Goal: Information Seeking & Learning: Learn about a topic

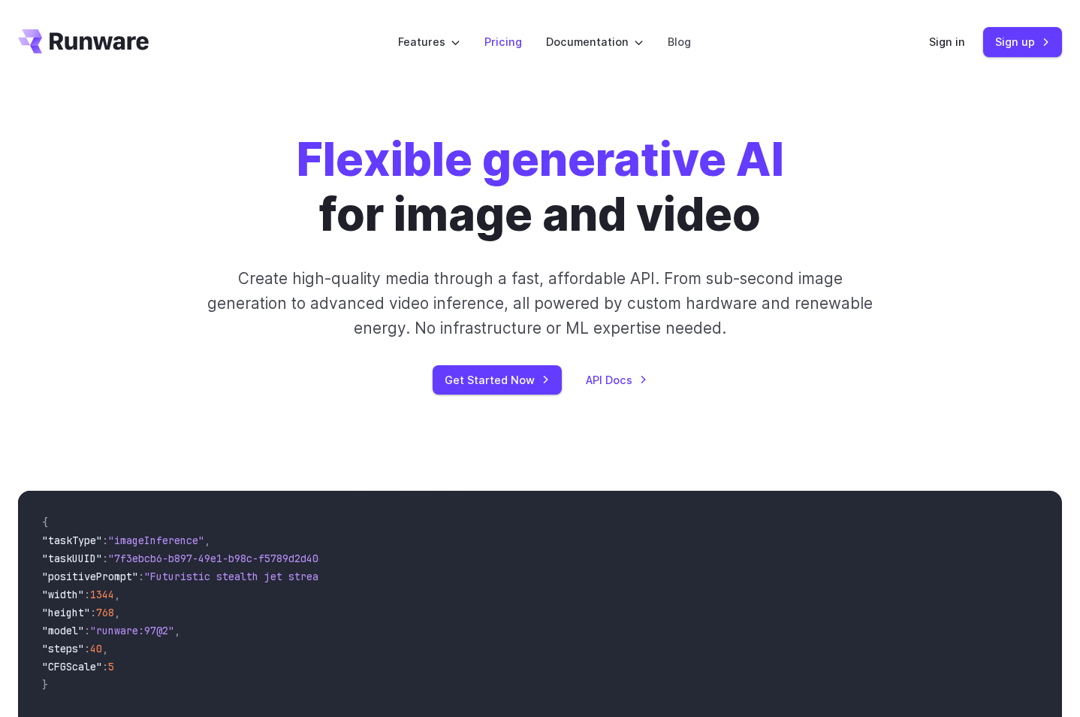
click at [507, 48] on link "Pricing" at bounding box center [504, 41] width 38 height 17
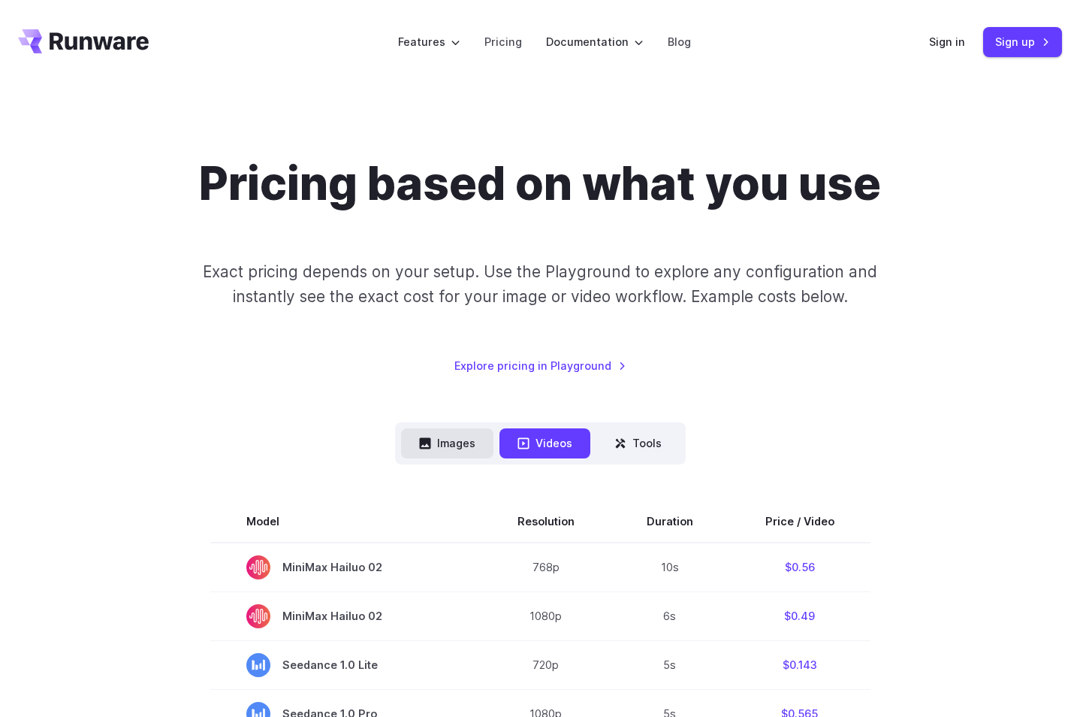
click at [450, 441] on button "Images" at bounding box center [447, 442] width 92 height 29
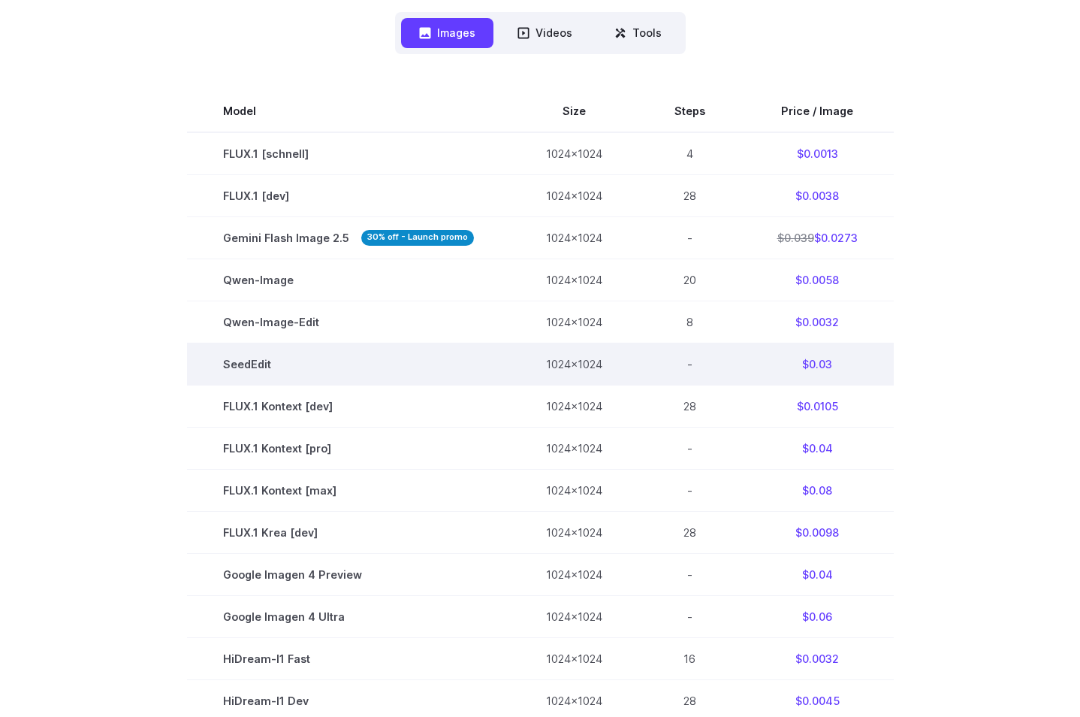
scroll to position [331, 0]
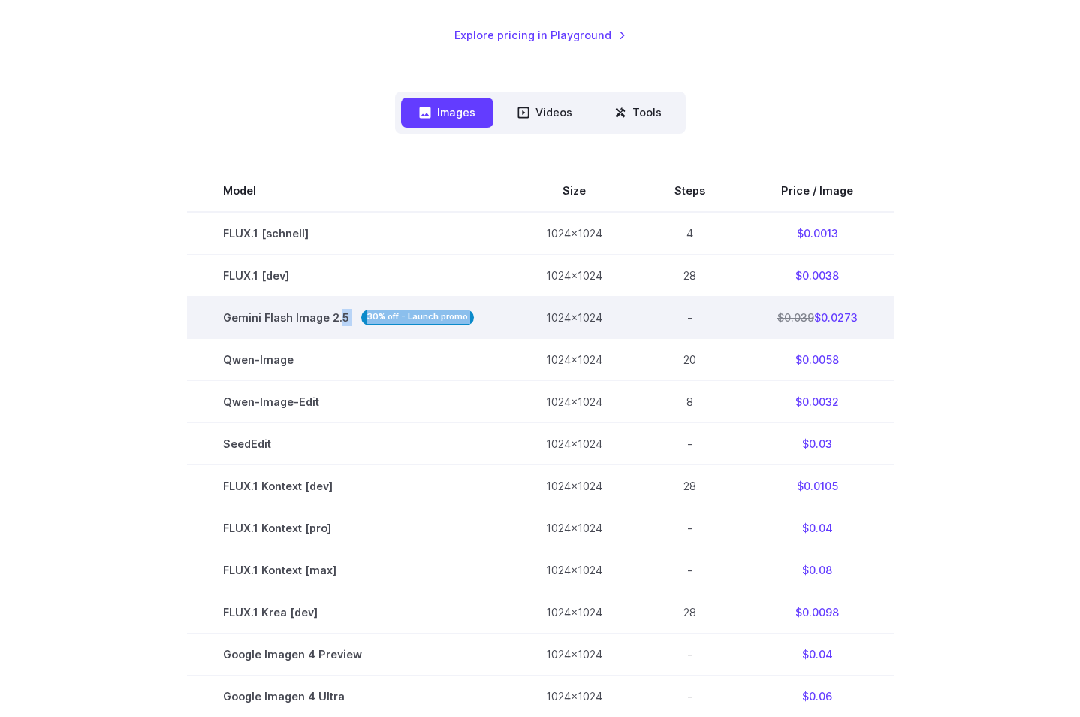
drag, startPoint x: 381, startPoint y: 316, endPoint x: 527, endPoint y: 323, distance: 145.9
click at [524, 323] on tr "Gemini Flash Image 2.5 30% off - Launch promo 1024x1024 - $0.039 $0.0273" at bounding box center [540, 317] width 707 height 42
click at [706, 325] on td "-" at bounding box center [690, 317] width 103 height 42
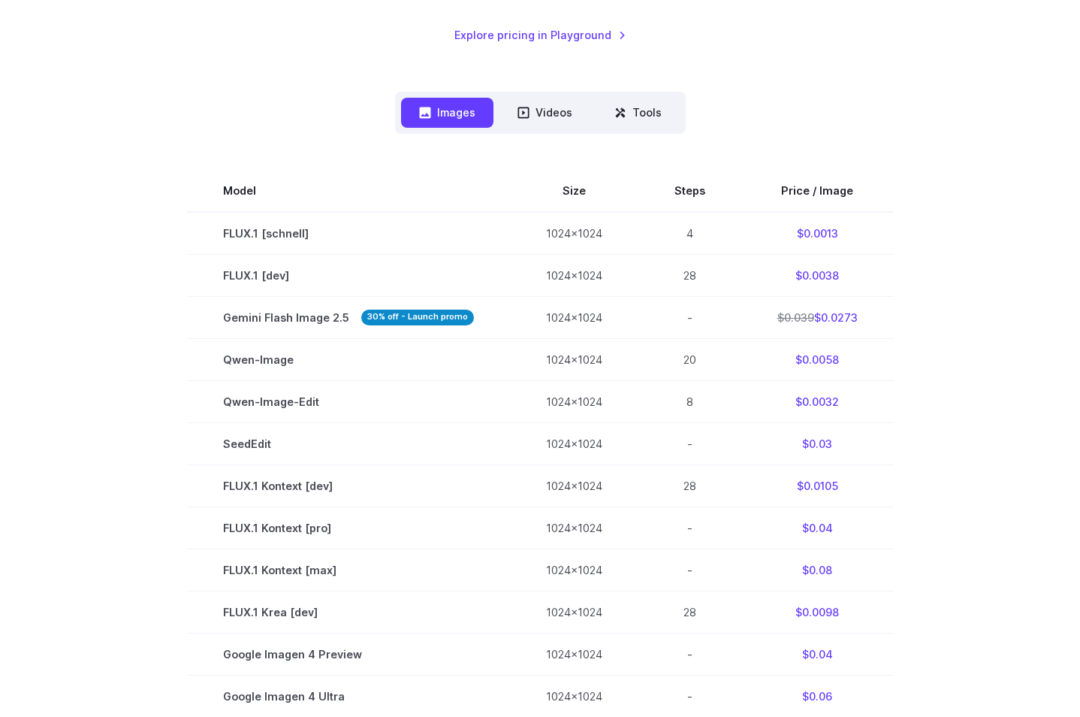
drag, startPoint x: 799, startPoint y: 320, endPoint x: 898, endPoint y: 317, distance: 100.0
click at [886, 319] on td "$0.039 $0.0273" at bounding box center [817, 317] width 152 height 42
click at [916, 323] on section "Model Size Steps Price / Image FLUX.1 [[PERSON_NAME]] 1024x1024 4 $0.0013 FLUX.…" at bounding box center [540, 591] width 1044 height 842
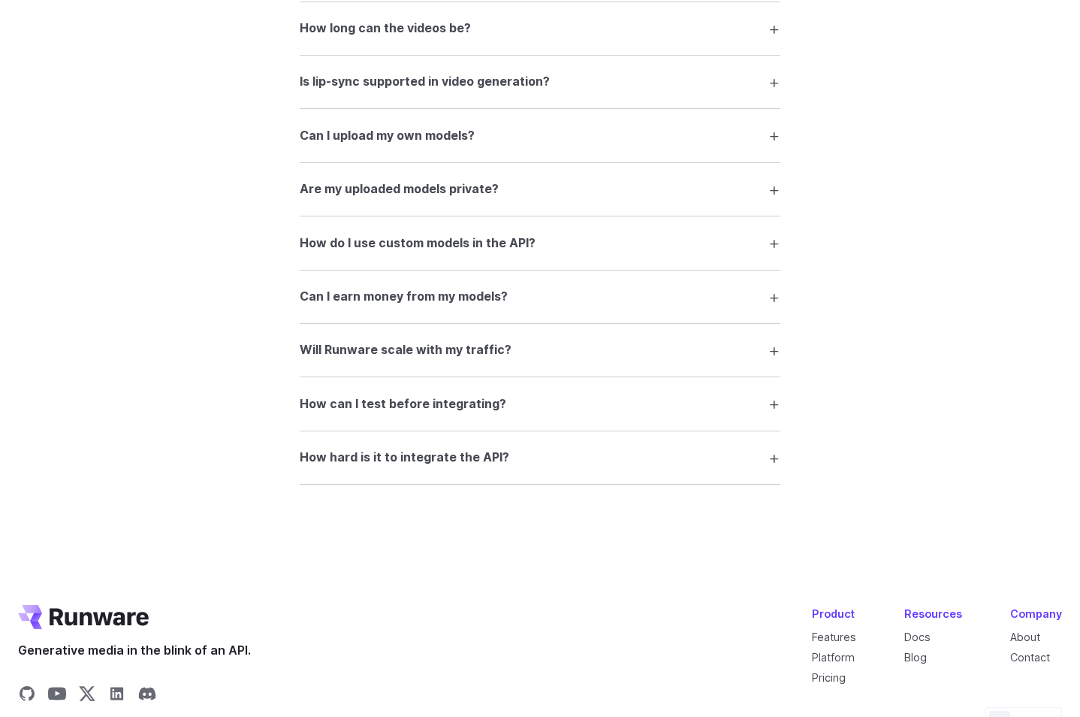
scroll to position [2587, 0]
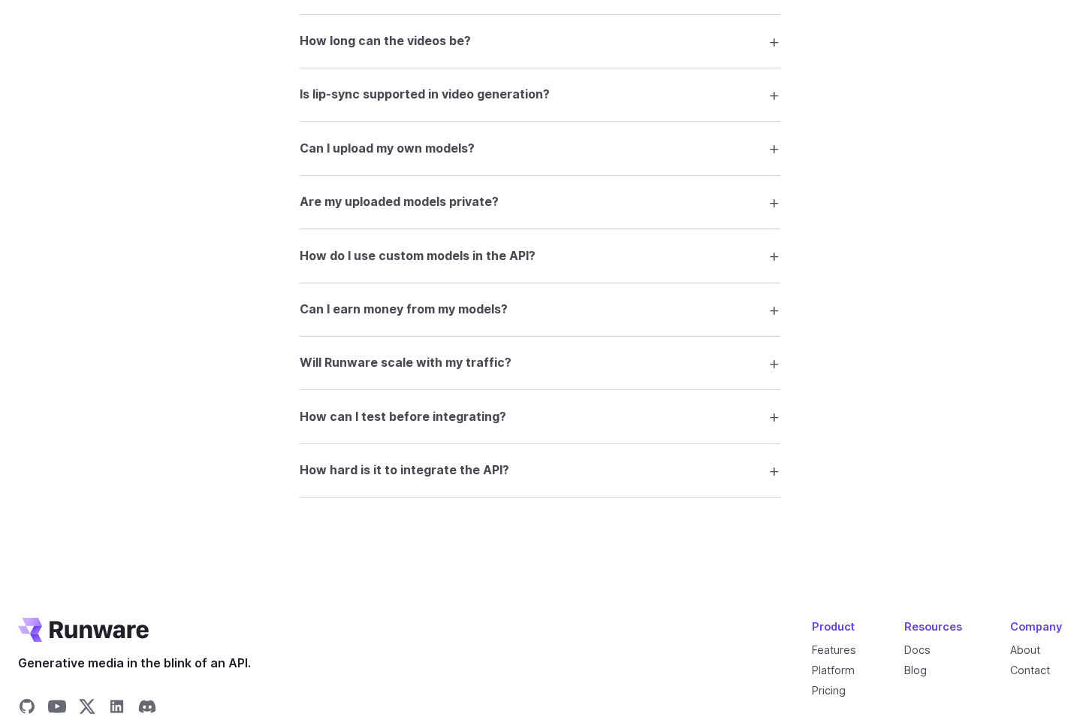
click at [437, 212] on h3 "Are my uploaded models private?" at bounding box center [399, 202] width 199 height 20
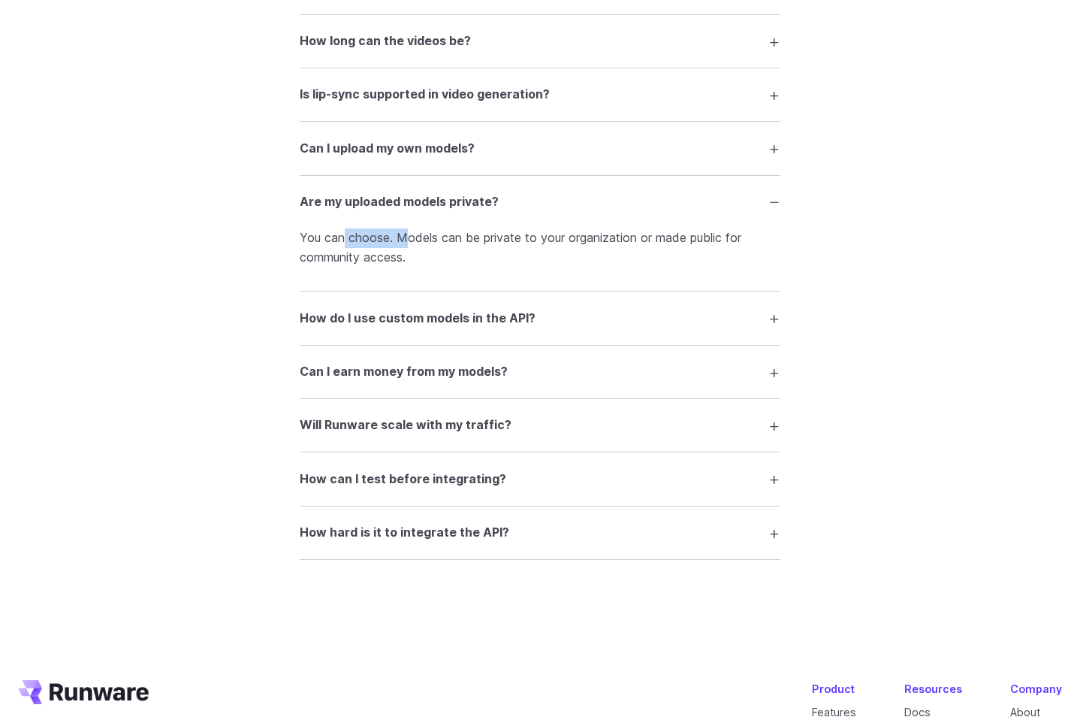
drag, startPoint x: 341, startPoint y: 255, endPoint x: 409, endPoint y: 252, distance: 67.6
click at [409, 252] on p "You can choose. Models can be private to your organization or made public for c…" at bounding box center [540, 247] width 481 height 38
drag, startPoint x: 426, startPoint y: 269, endPoint x: 458, endPoint y: 271, distance: 32.4
click at [426, 267] on p "You can choose. Models can be private to your organization or made public for c…" at bounding box center [540, 247] width 481 height 38
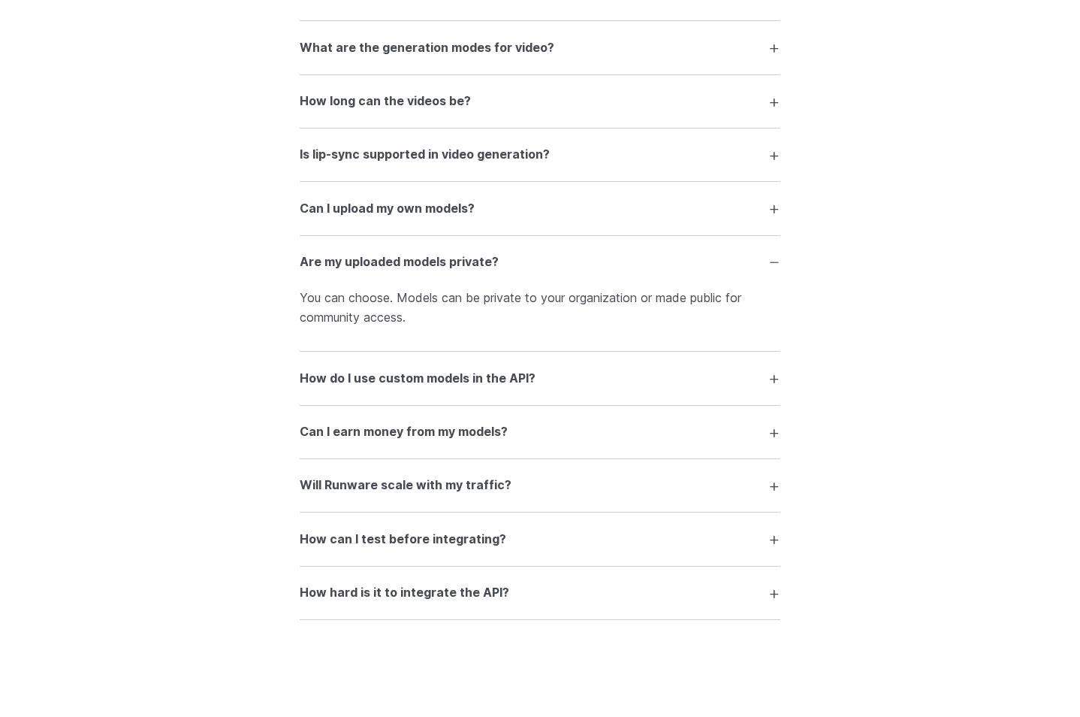
click at [630, 327] on p "You can choose. Models can be private to your organization or made public for c…" at bounding box center [540, 307] width 481 height 38
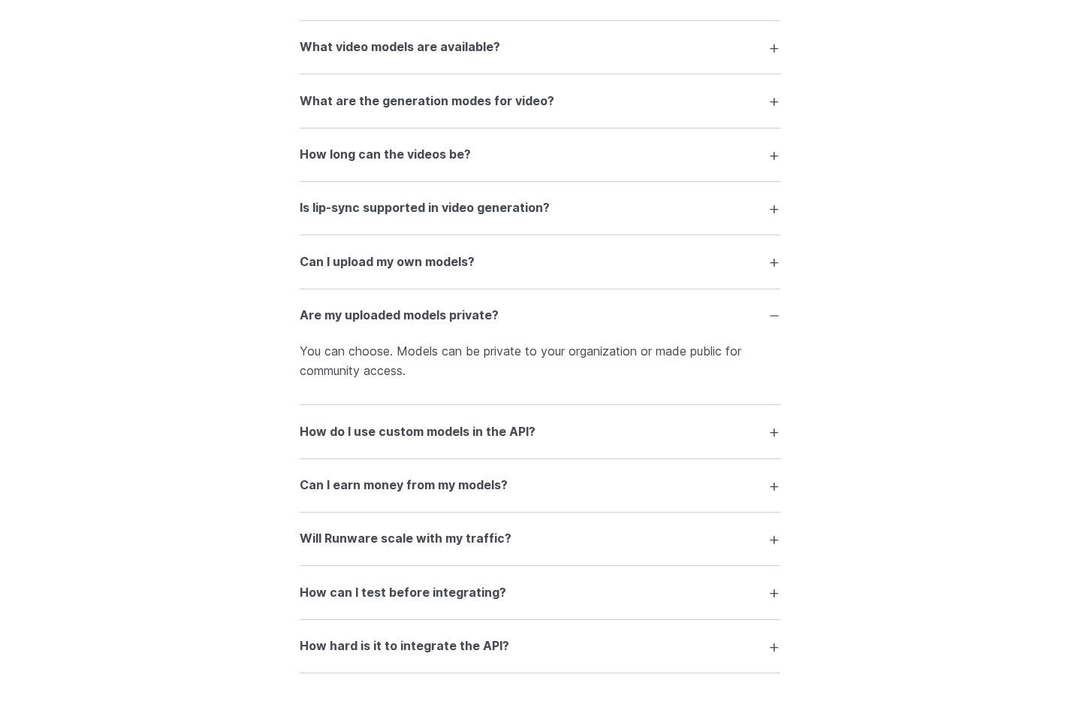
scroll to position [2407, 0]
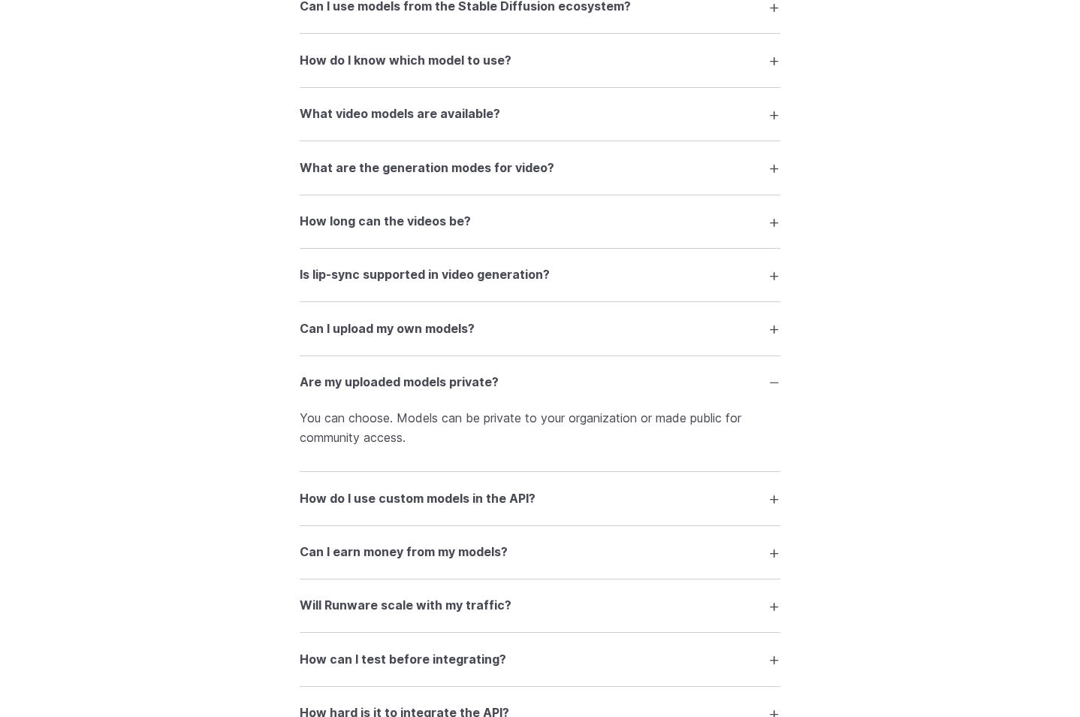
click at [409, 339] on h3 "Can I upload my own models?" at bounding box center [387, 329] width 175 height 20
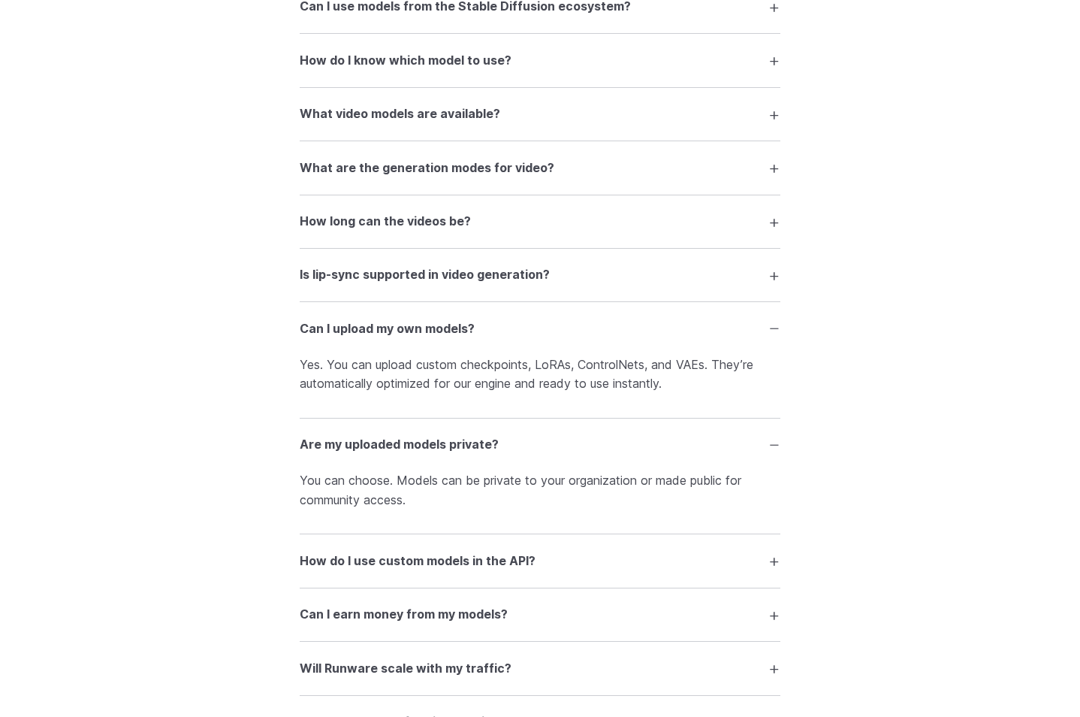
click at [544, 285] on h3 "Is lip-sync supported in video generation?" at bounding box center [425, 275] width 250 height 20
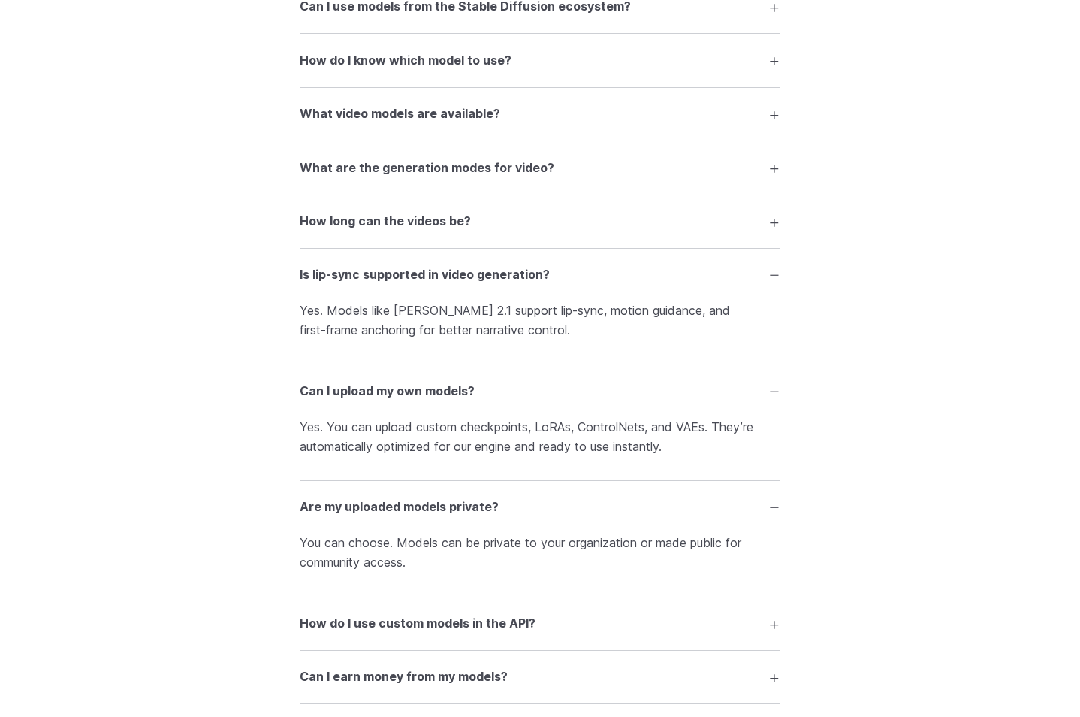
click at [487, 395] on summary "Can I upload my own models?" at bounding box center [540, 391] width 481 height 29
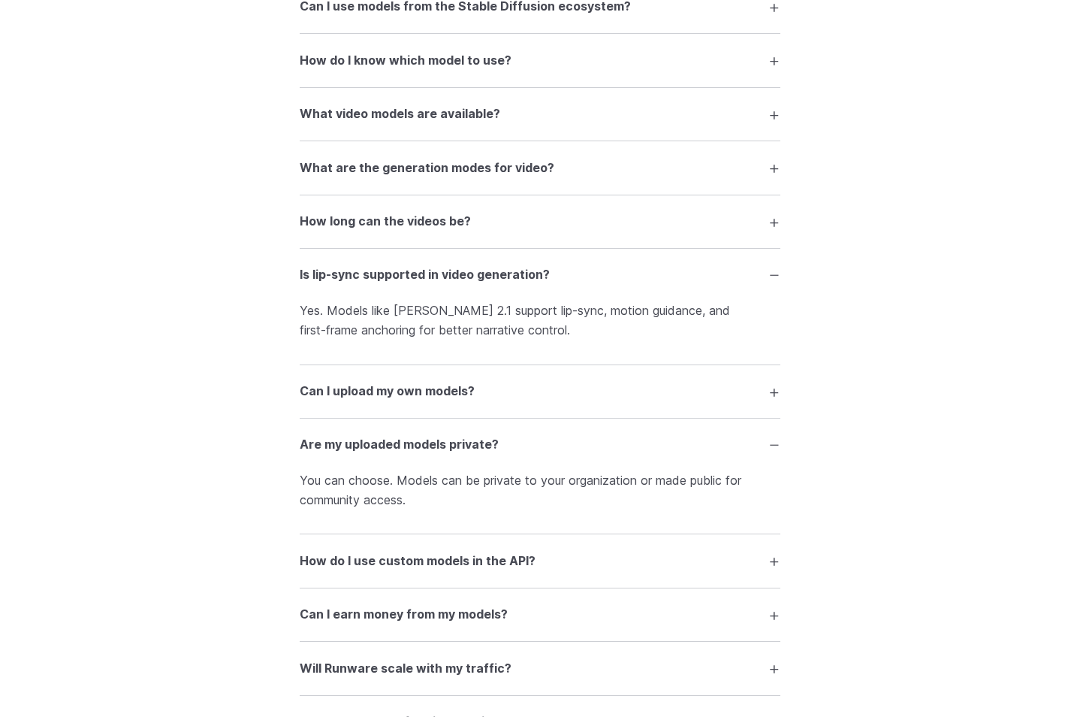
click at [499, 289] on summary "Is lip-sync supported in video generation?" at bounding box center [540, 275] width 481 height 29
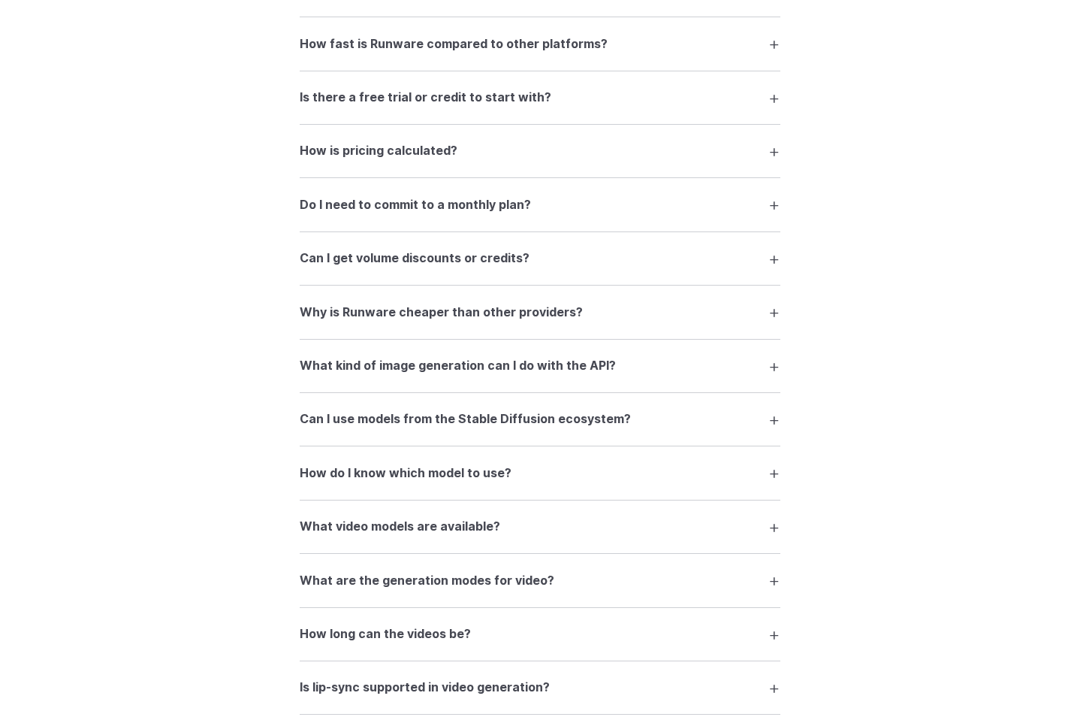
scroll to position [1866, 0]
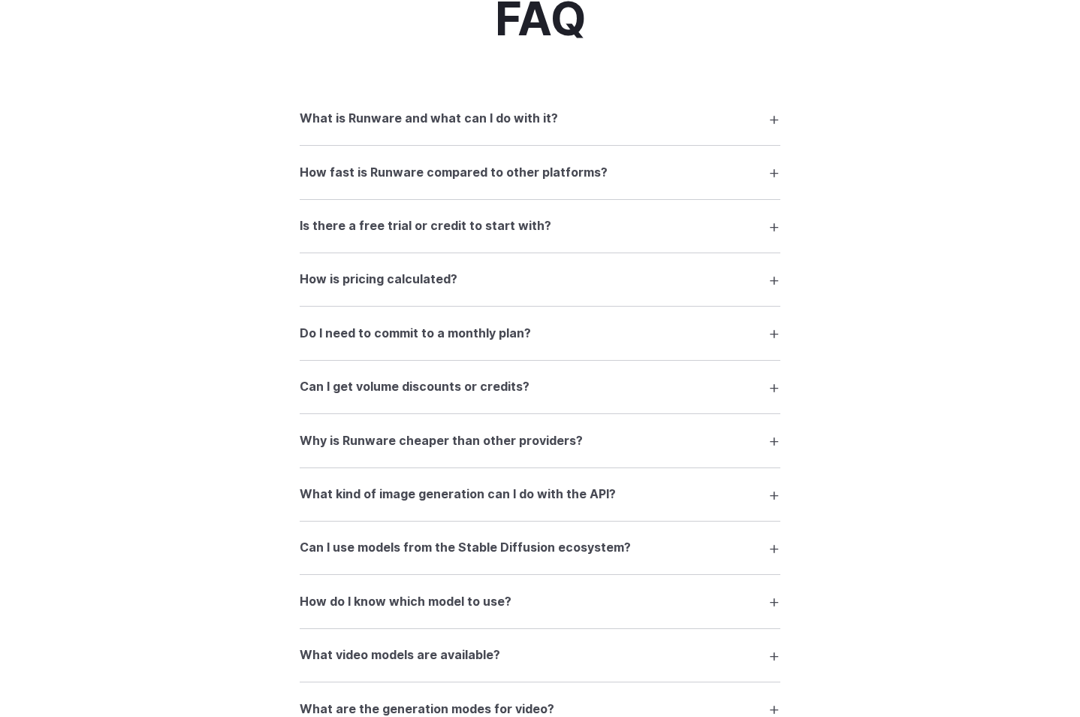
click at [508, 236] on h3 "Is there a free trial or credit to start with?" at bounding box center [426, 226] width 252 height 20
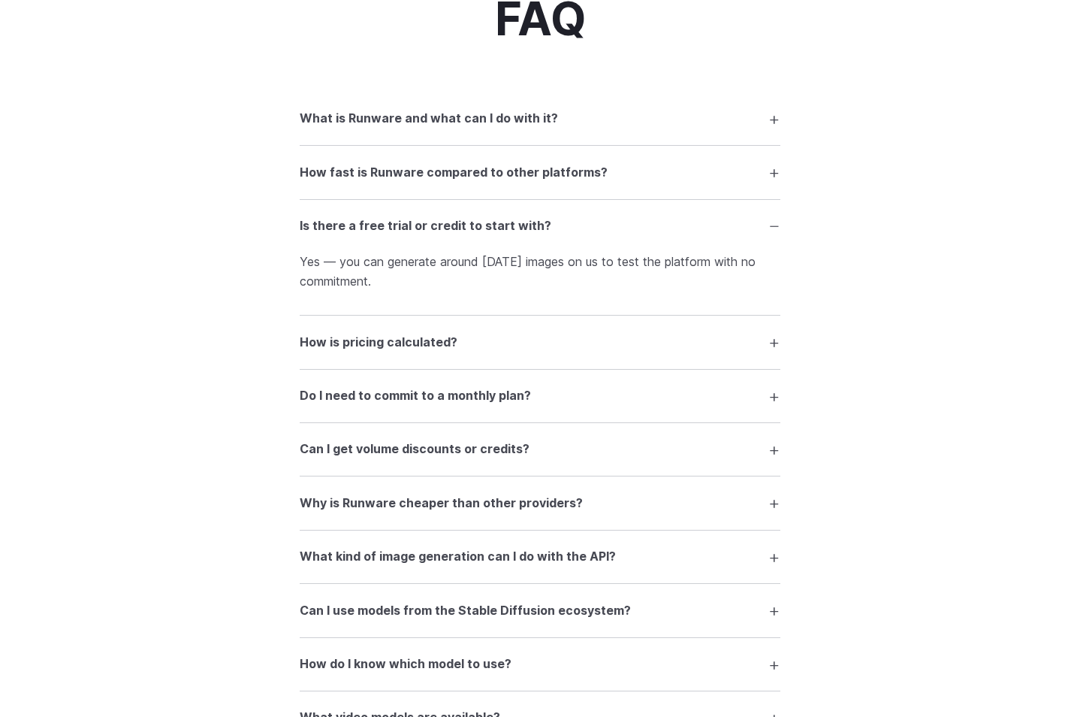
click at [508, 299] on details "Is there a free trial or credit to start with? Yes — you can generate around [D…" at bounding box center [540, 258] width 481 height 116
drag, startPoint x: 516, startPoint y: 267, endPoint x: 512, endPoint y: 309, distance: 42.2
click at [516, 286] on p "Yes — you can generate around [DATE] images on us to test the platform with no …" at bounding box center [540, 271] width 481 height 38
click at [513, 312] on details "Is there a free trial or credit to start with? Yes — you can generate around [D…" at bounding box center [540, 258] width 481 height 116
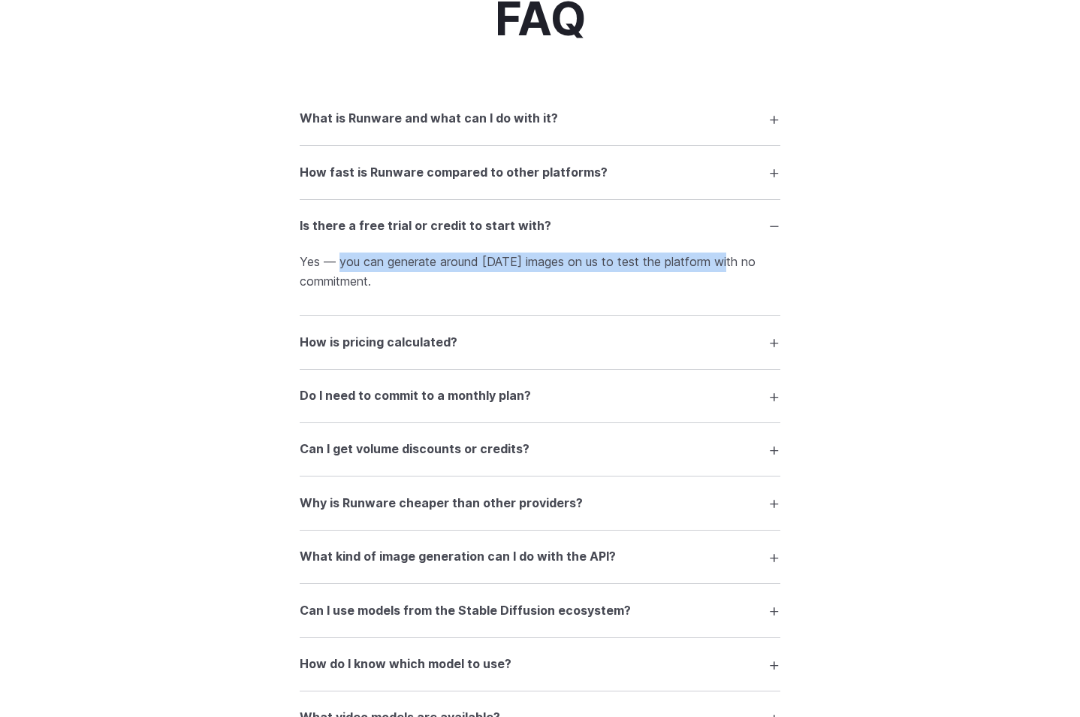
drag, startPoint x: 354, startPoint y: 271, endPoint x: 732, endPoint y: 285, distance: 378.1
click at [735, 279] on p "Yes — you can generate around [DATE] images on us to test the platform with no …" at bounding box center [540, 271] width 481 height 38
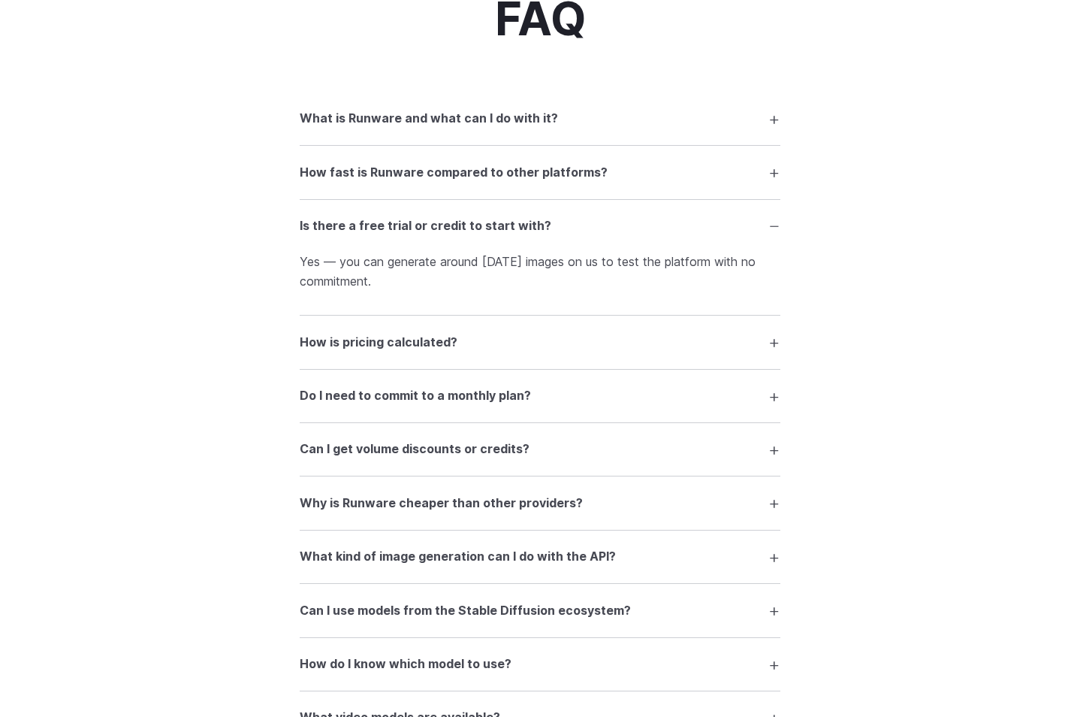
drag, startPoint x: 732, startPoint y: 285, endPoint x: 729, endPoint y: 293, distance: 8.8
click at [732, 288] on p "Yes — you can generate around [DATE] images on us to test the platform with no …" at bounding box center [540, 271] width 481 height 38
click at [717, 291] on p "Yes — you can generate around [DATE] images on us to test the platform with no …" at bounding box center [540, 271] width 481 height 38
click at [1052, 527] on div "FAQ What is Runware and what can I do with it? Runware is a high-performance AI…" at bounding box center [540, 669] width 1080 height 1350
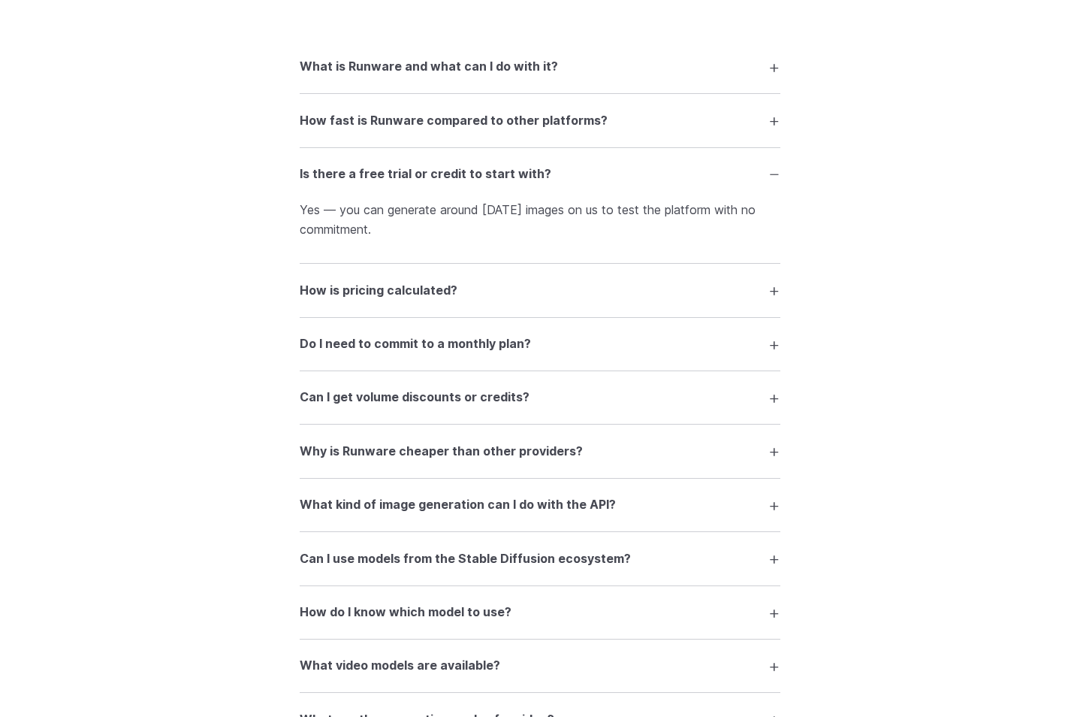
scroll to position [1725, 0]
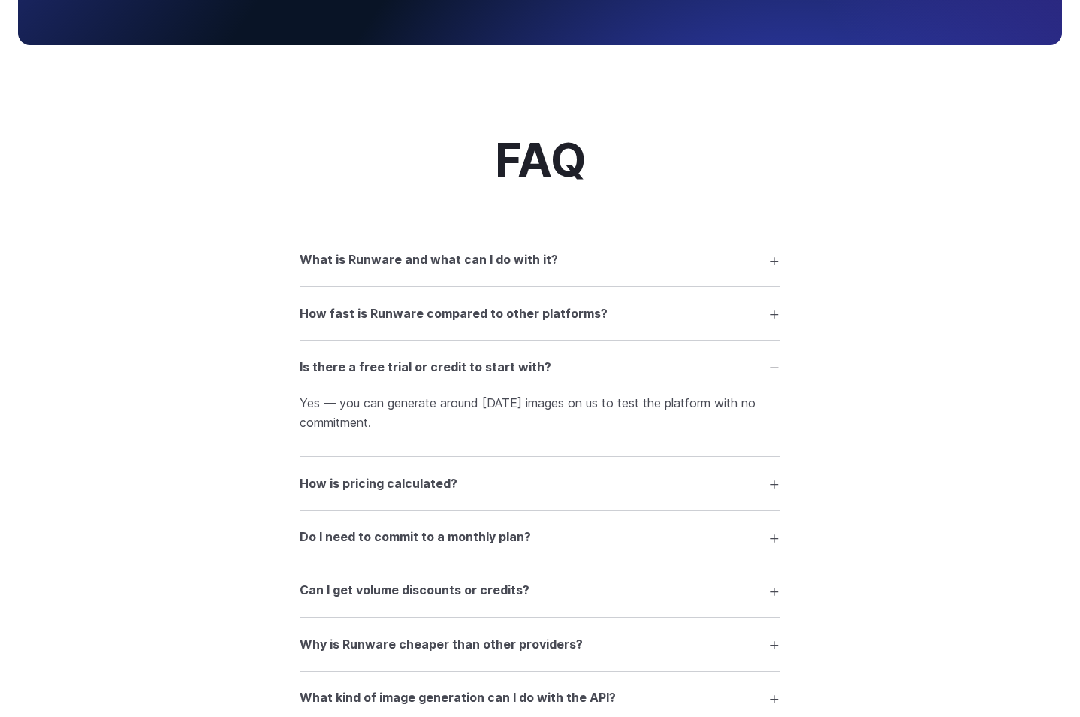
click at [693, 254] on summary "What is Runware and what can I do with it?" at bounding box center [540, 260] width 481 height 29
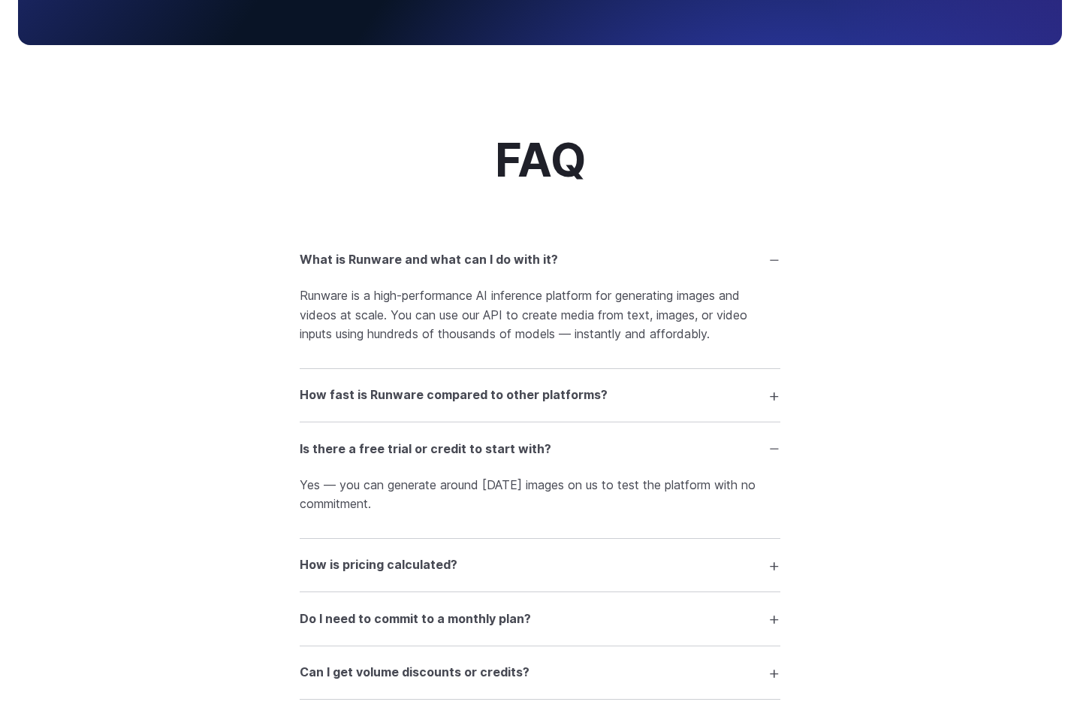
click at [711, 267] on summary "What is Runware and what can I do with it?" at bounding box center [540, 260] width 481 height 29
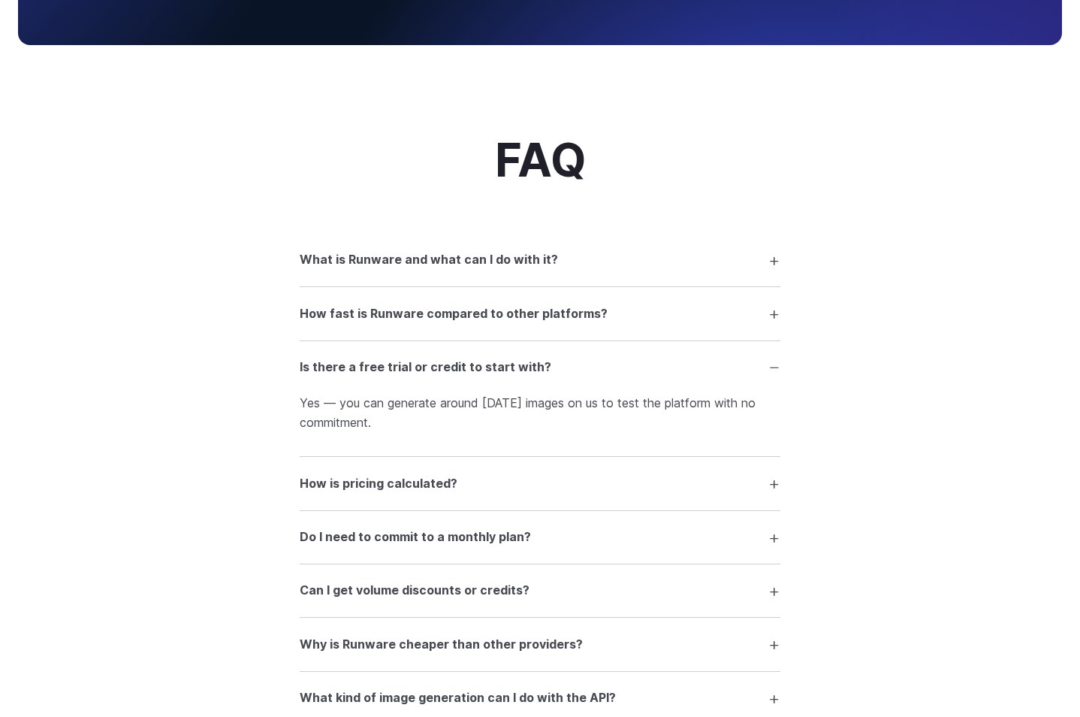
click at [732, 497] on summary "How is pricing calculated?" at bounding box center [540, 483] width 481 height 29
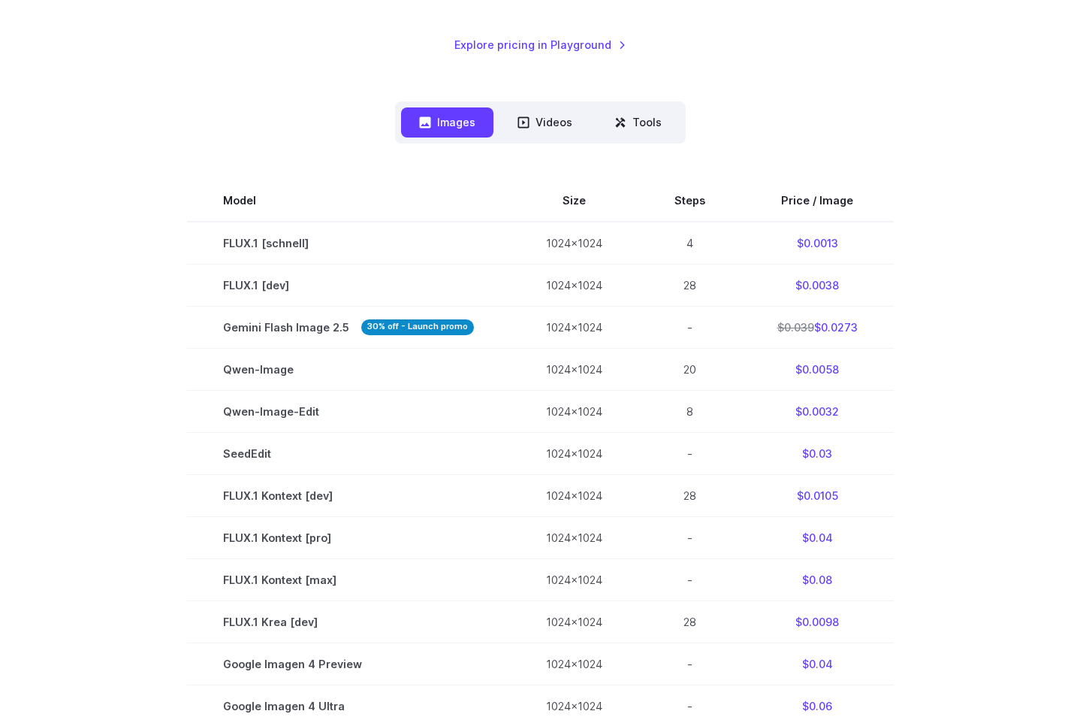
scroll to position [332, 0]
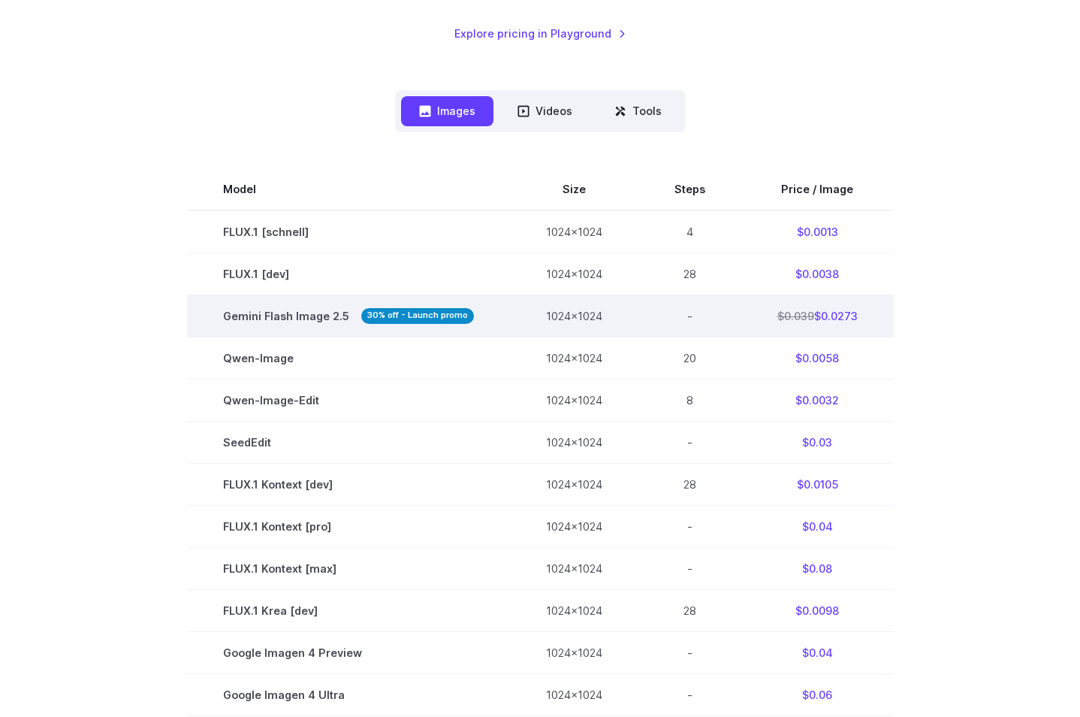
drag, startPoint x: 362, startPoint y: 316, endPoint x: 500, endPoint y: 328, distance: 138.7
click at [485, 319] on td "Gemini Flash Image 2.5 30% off - Launch promo" at bounding box center [348, 315] width 323 height 42
click at [500, 328] on td "Gemini Flash Image 2.5 30% off - Launch promo" at bounding box center [348, 315] width 323 height 42
copy span "30% off - Launch promo"
drag, startPoint x: 485, startPoint y: 321, endPoint x: 452, endPoint y: 313, distance: 33.2
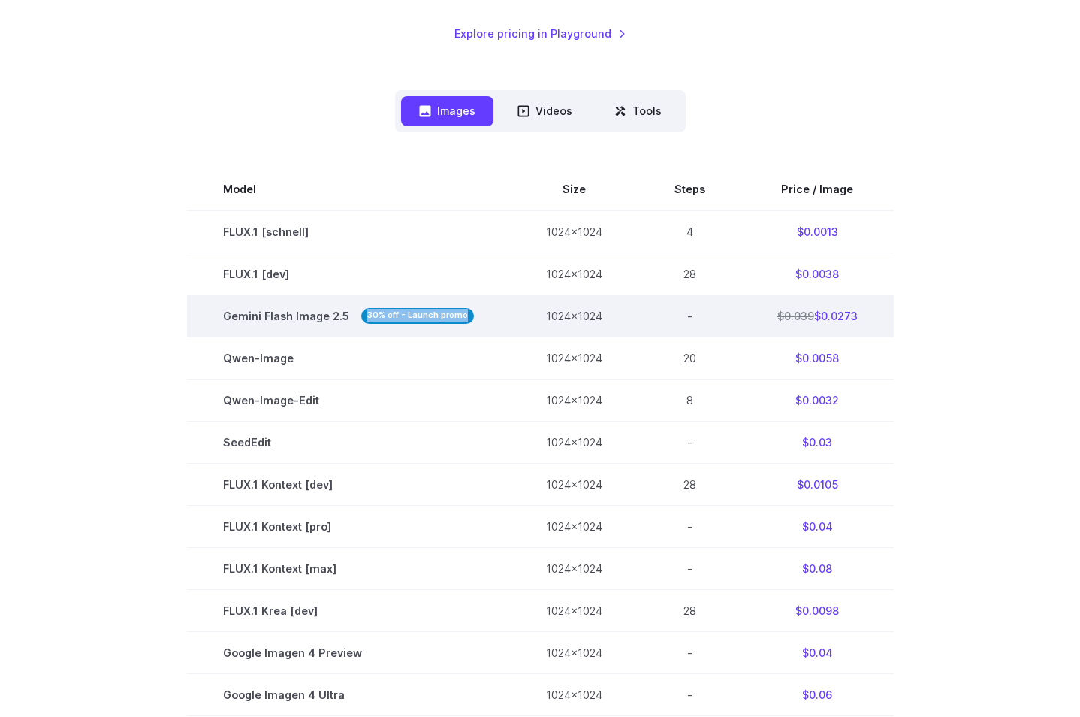
click at [463, 315] on td "Gemini Flash Image 2.5 30% off - Launch promo" at bounding box center [348, 315] width 323 height 42
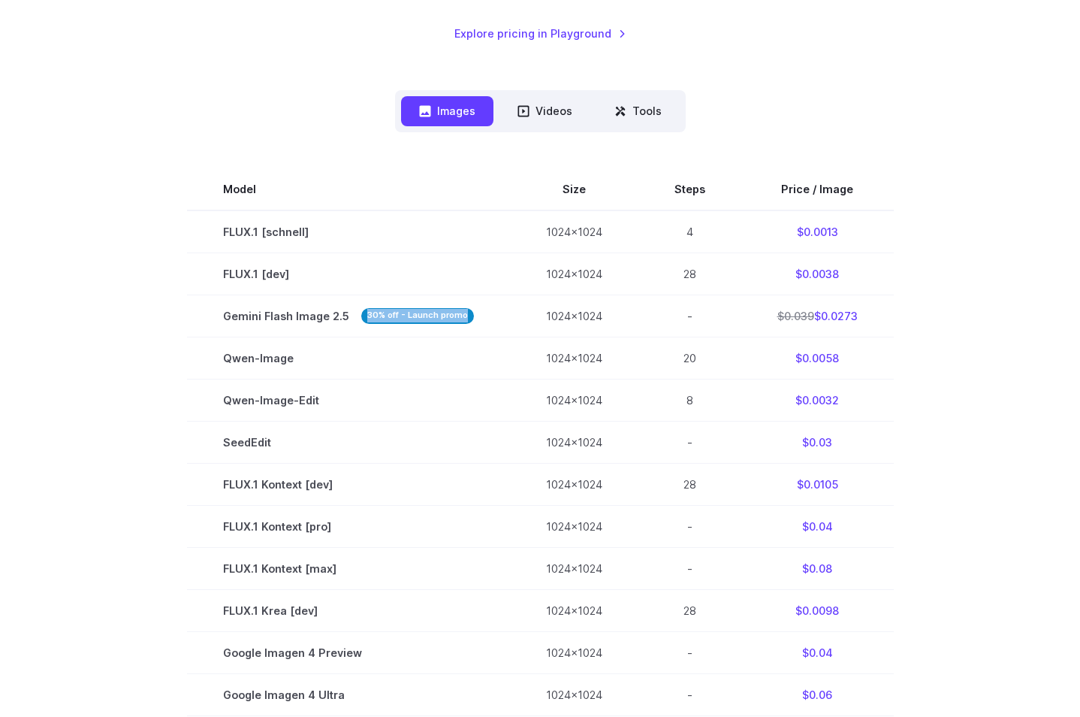
drag, startPoint x: 1043, startPoint y: 324, endPoint x: 1043, endPoint y: 314, distance: 9.8
click at [1043, 324] on section "Model Size Steps Price / Image FLUX.1 [[PERSON_NAME]] 1024x1024 4 $0.0013 FLUX.…" at bounding box center [540, 589] width 1044 height 842
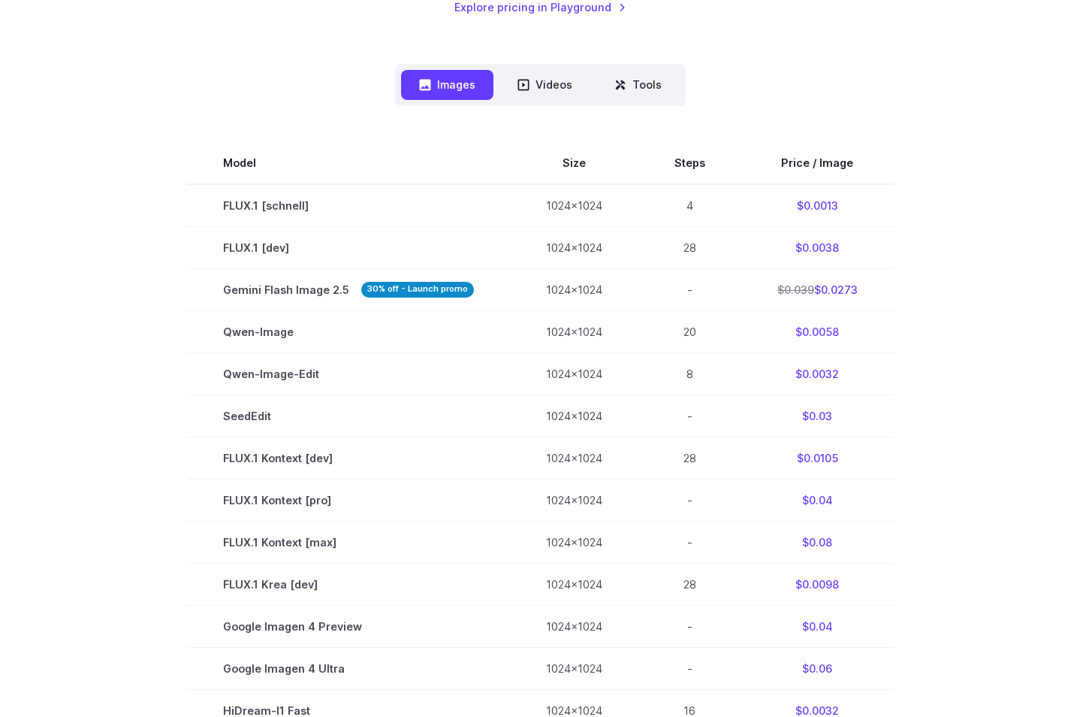
scroll to position [357, 0]
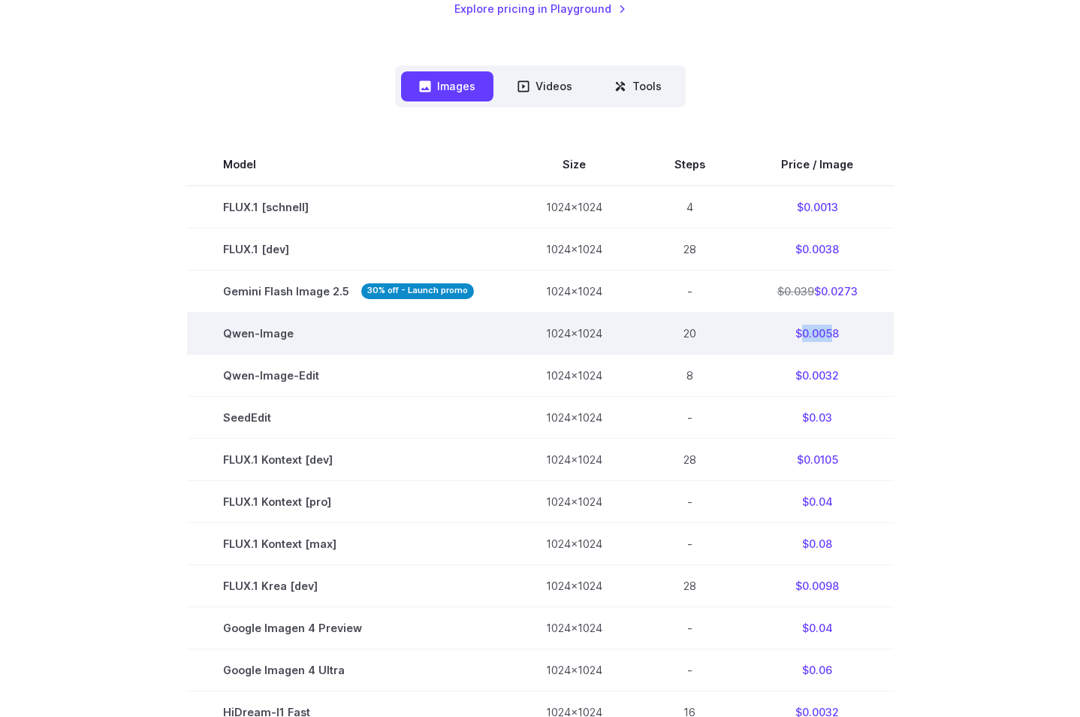
drag, startPoint x: 801, startPoint y: 333, endPoint x: 842, endPoint y: 313, distance: 45.7
click at [831, 331] on td "$0.0058" at bounding box center [817, 333] width 152 height 42
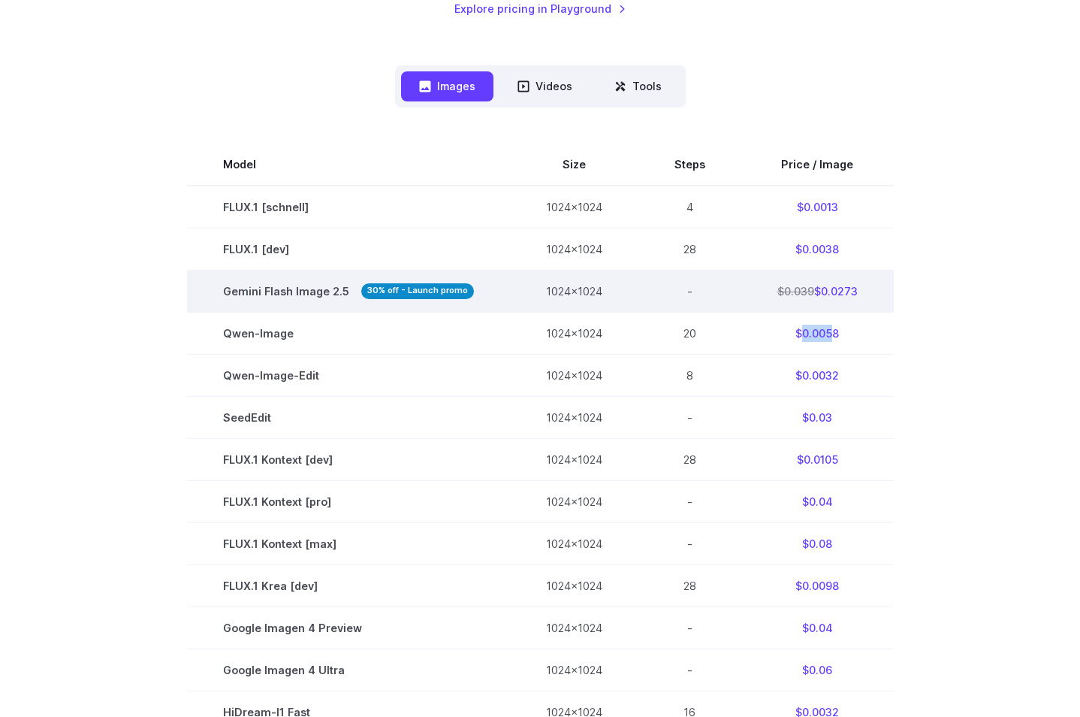
click at [851, 297] on td "$0.039 $0.0273" at bounding box center [817, 291] width 152 height 42
drag, startPoint x: 813, startPoint y: 288, endPoint x: 831, endPoint y: 286, distance: 18.1
click at [851, 288] on td "$0.039 $0.0273" at bounding box center [817, 291] width 152 height 42
drag, startPoint x: 774, startPoint y: 291, endPoint x: 815, endPoint y: 291, distance: 41.3
click at [815, 291] on td "$0.039 $0.0273" at bounding box center [817, 291] width 152 height 42
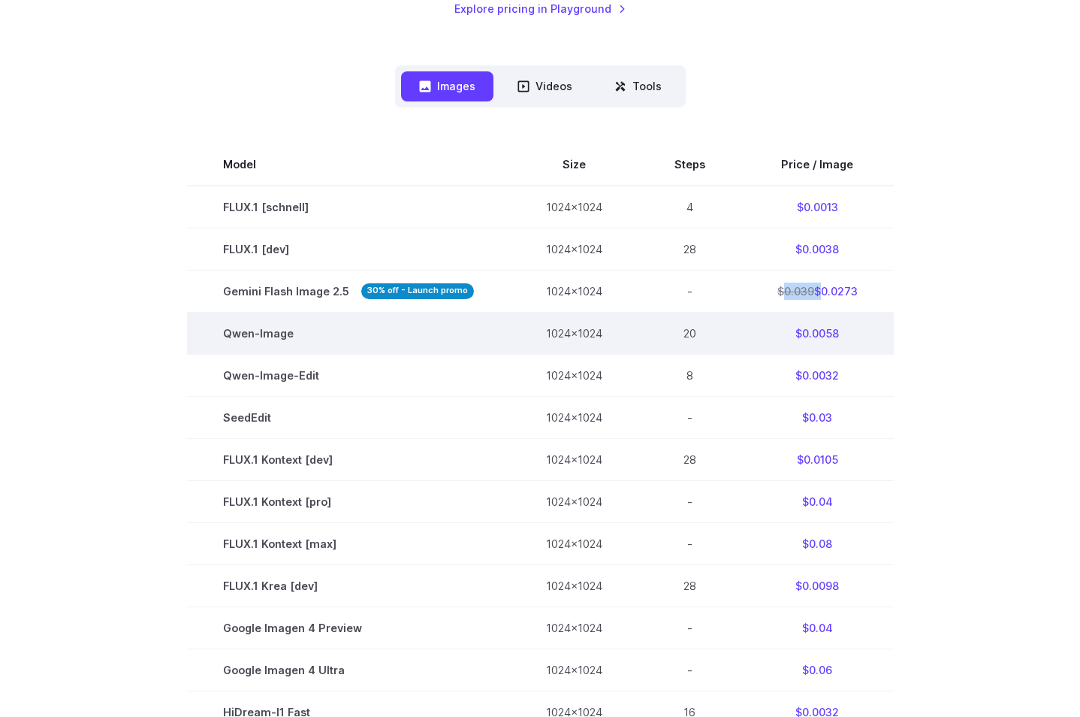
click at [872, 313] on td "$0.0058" at bounding box center [817, 333] width 152 height 42
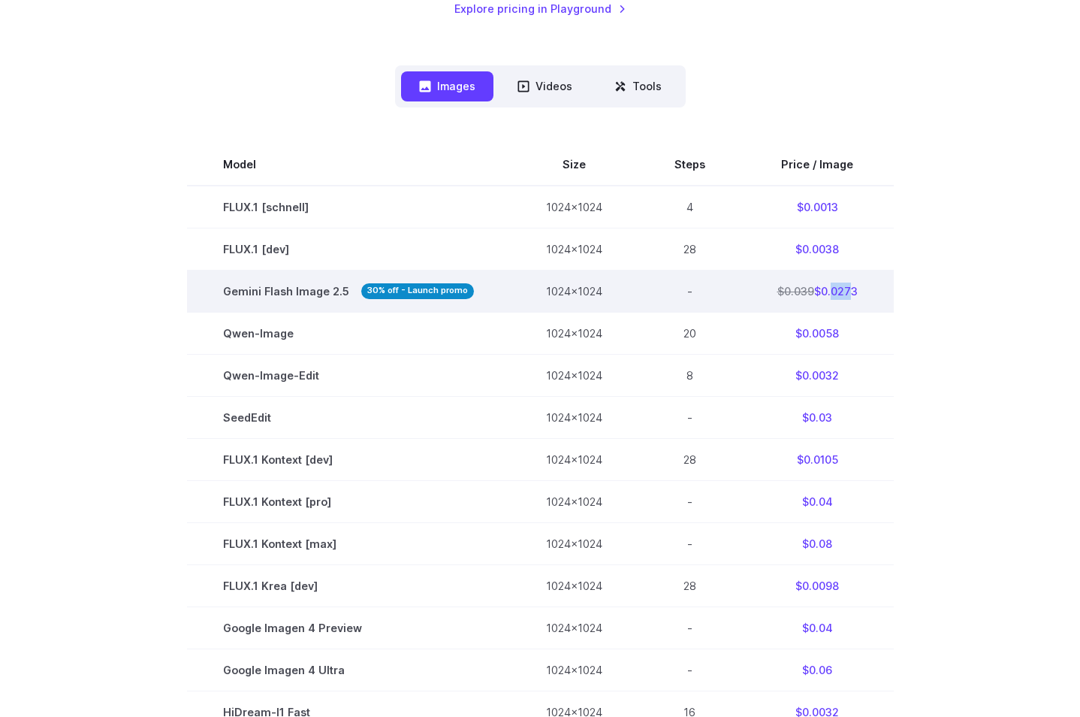
drag, startPoint x: 831, startPoint y: 291, endPoint x: 836, endPoint y: 301, distance: 11.8
click at [841, 290] on td "$0.039 $0.0273" at bounding box center [817, 291] width 152 height 42
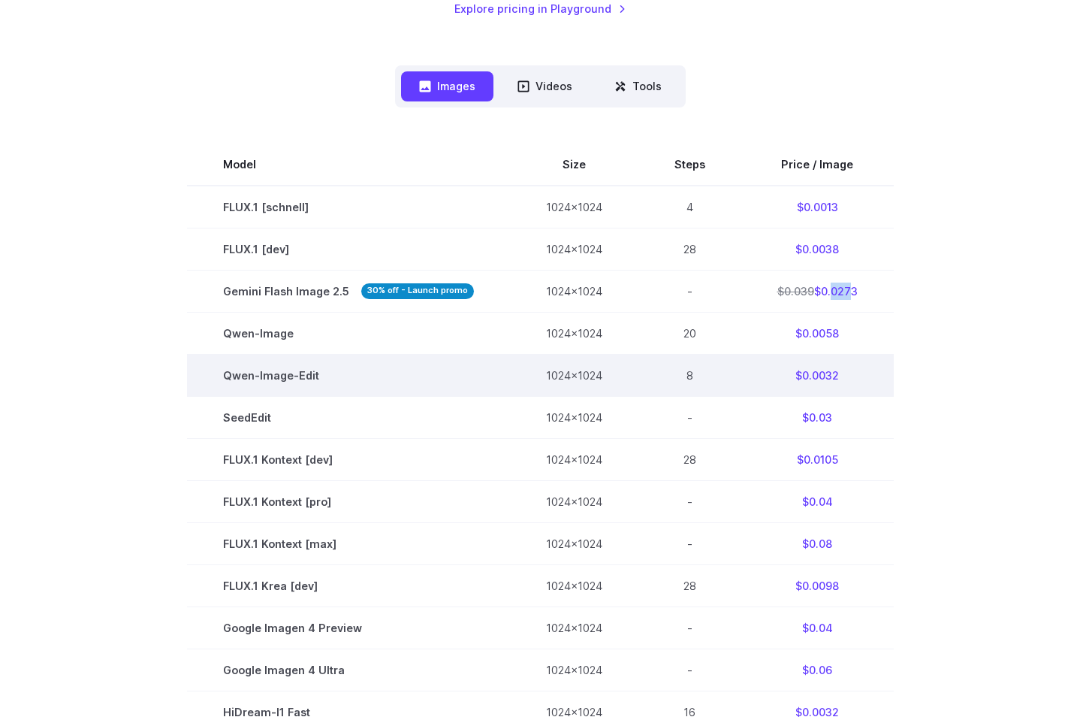
click at [851, 367] on td "$0.0032" at bounding box center [817, 375] width 152 height 42
drag, startPoint x: 793, startPoint y: 377, endPoint x: 839, endPoint y: 371, distance: 46.2
click at [822, 376] on td "$0.0032" at bounding box center [817, 375] width 152 height 42
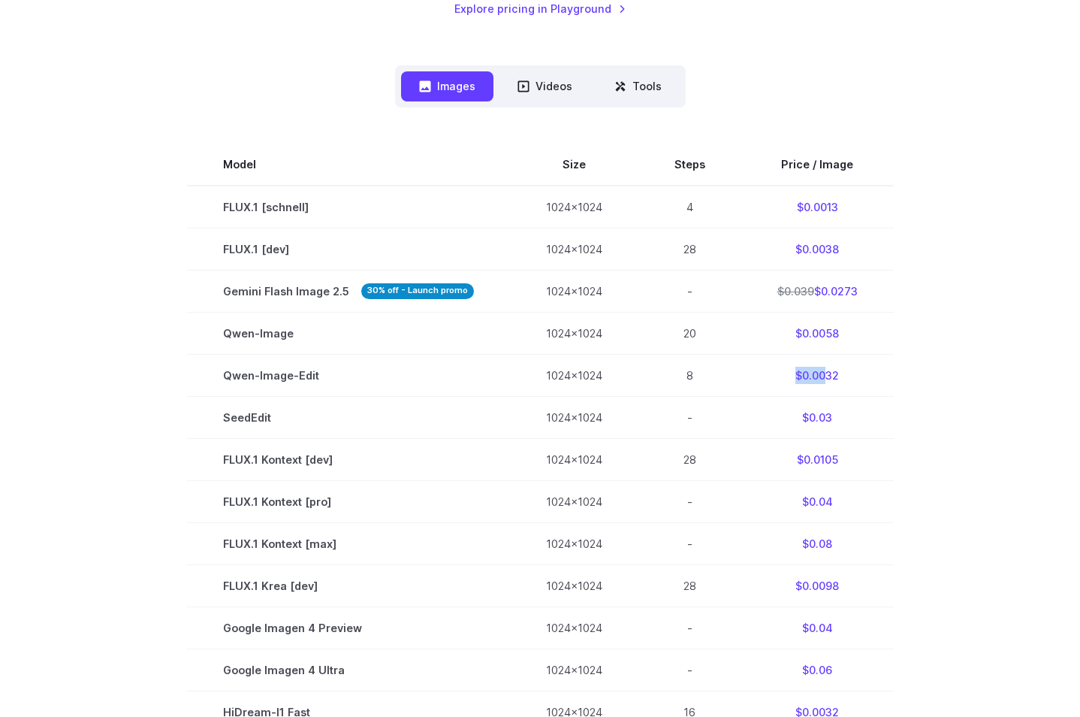
click at [895, 371] on section "Model Size Steps Price / Image FLUX.1 [[PERSON_NAME]] 1024x1024 4 $0.0013 FLUX.…" at bounding box center [540, 564] width 1044 height 842
click at [1043, 208] on section "Model Size Steps Price / Image FLUX.1 [[PERSON_NAME]] 1024x1024 4 $0.0013 FLUX.…" at bounding box center [540, 564] width 1044 height 842
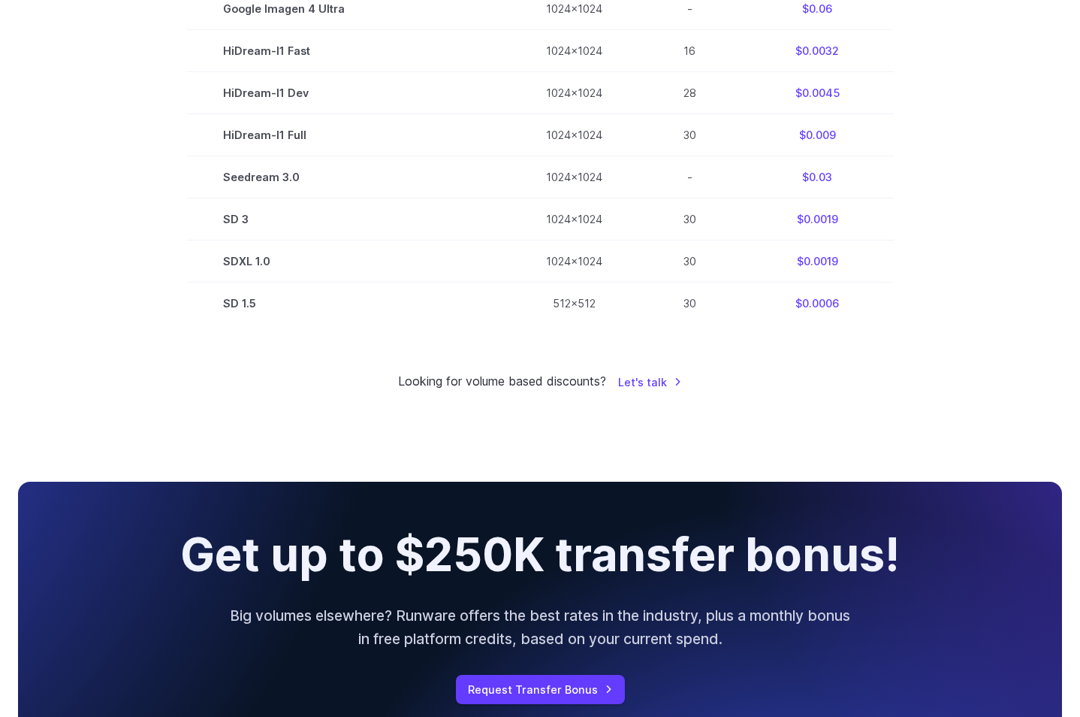
scroll to position [0, 0]
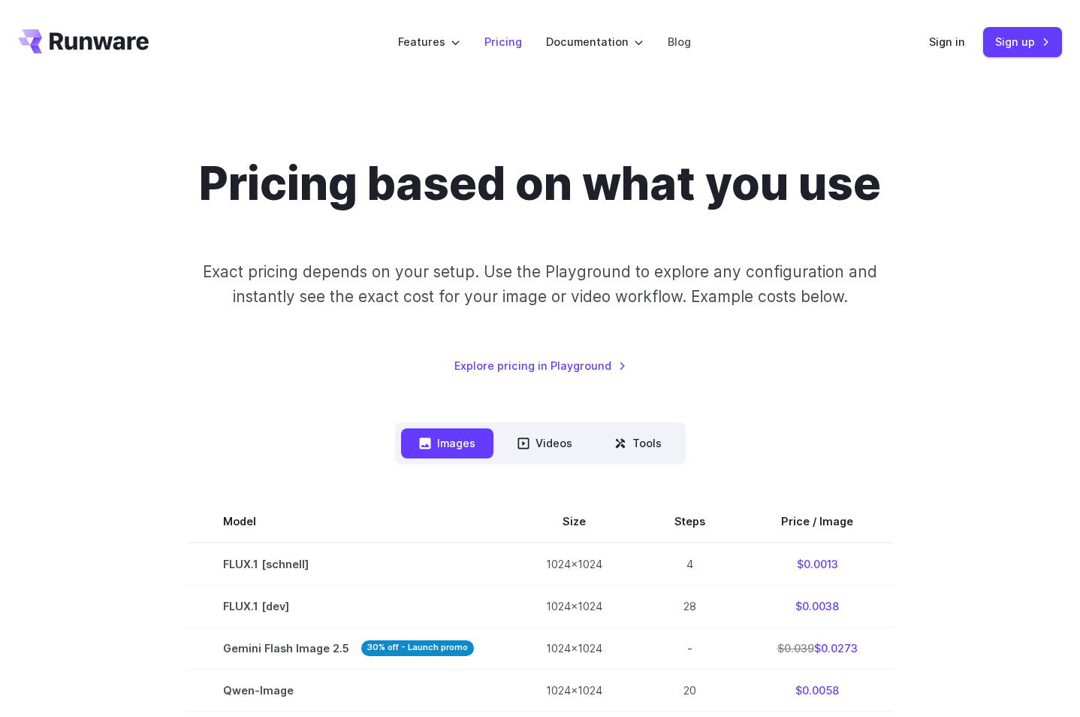
click at [511, 43] on link "Pricing" at bounding box center [504, 41] width 38 height 17
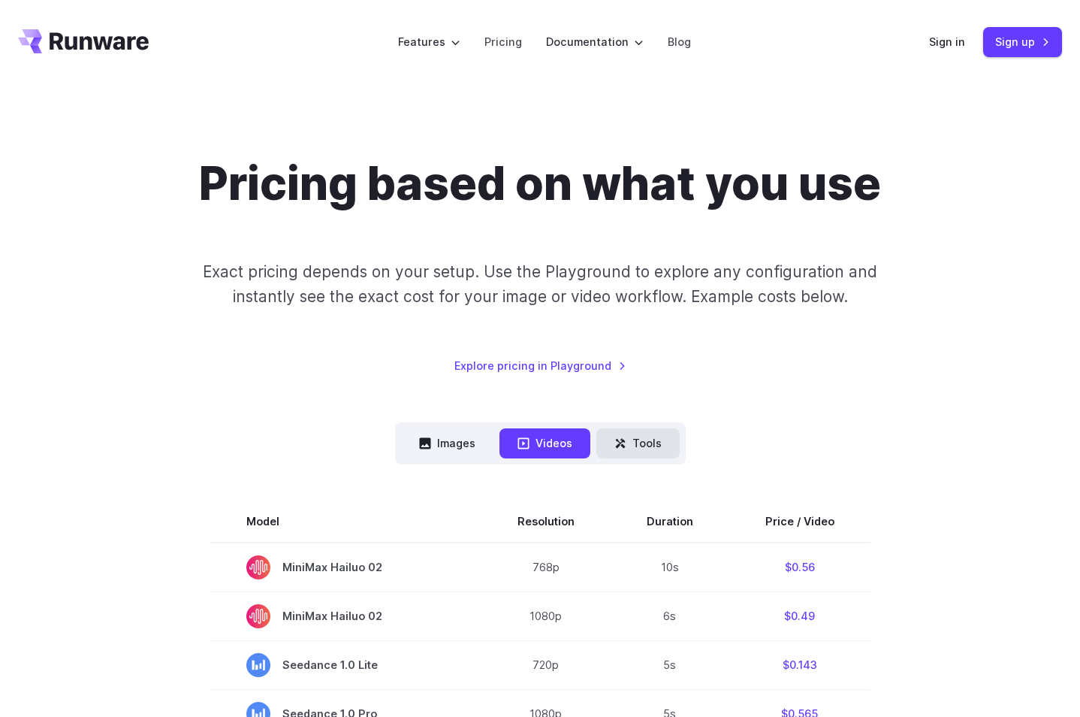
click at [621, 448] on icon at bounding box center [620, 443] width 12 height 12
click at [641, 447] on button "Tools" at bounding box center [637, 442] width 83 height 29
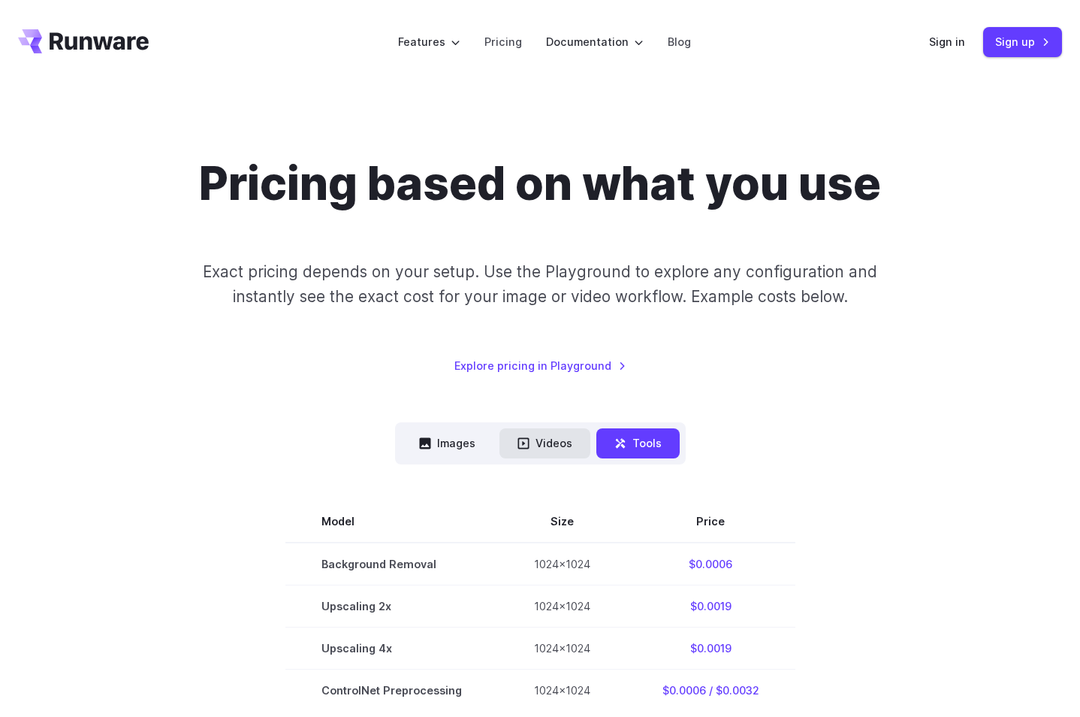
click at [568, 450] on button "Videos" at bounding box center [545, 442] width 91 height 29
